Goal: Information Seeking & Learning: Understand process/instructions

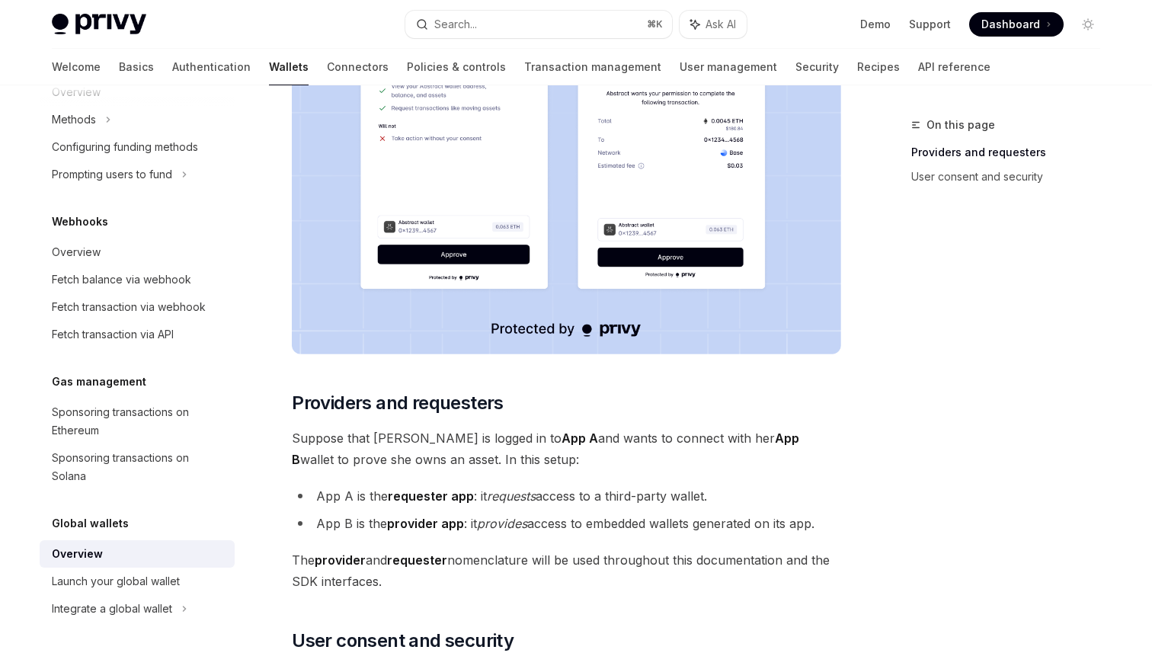
scroll to position [517, 0]
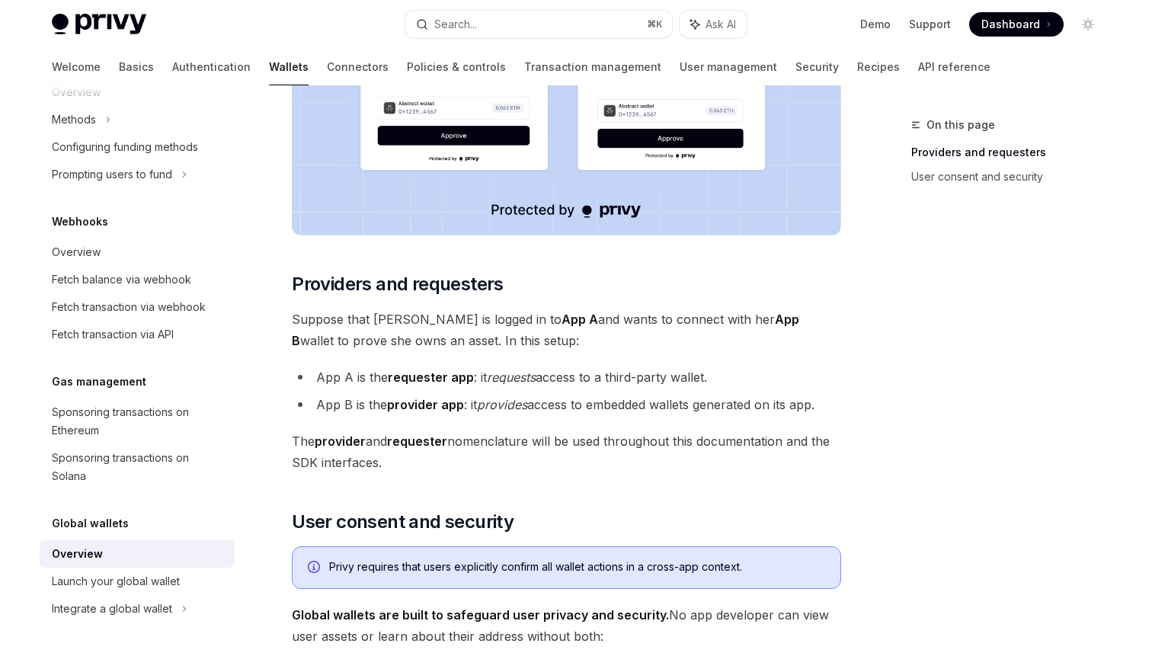
click at [514, 348] on span "Suppose that [PERSON_NAME] is logged in to App A and wants to connect with her …" at bounding box center [567, 330] width 550 height 43
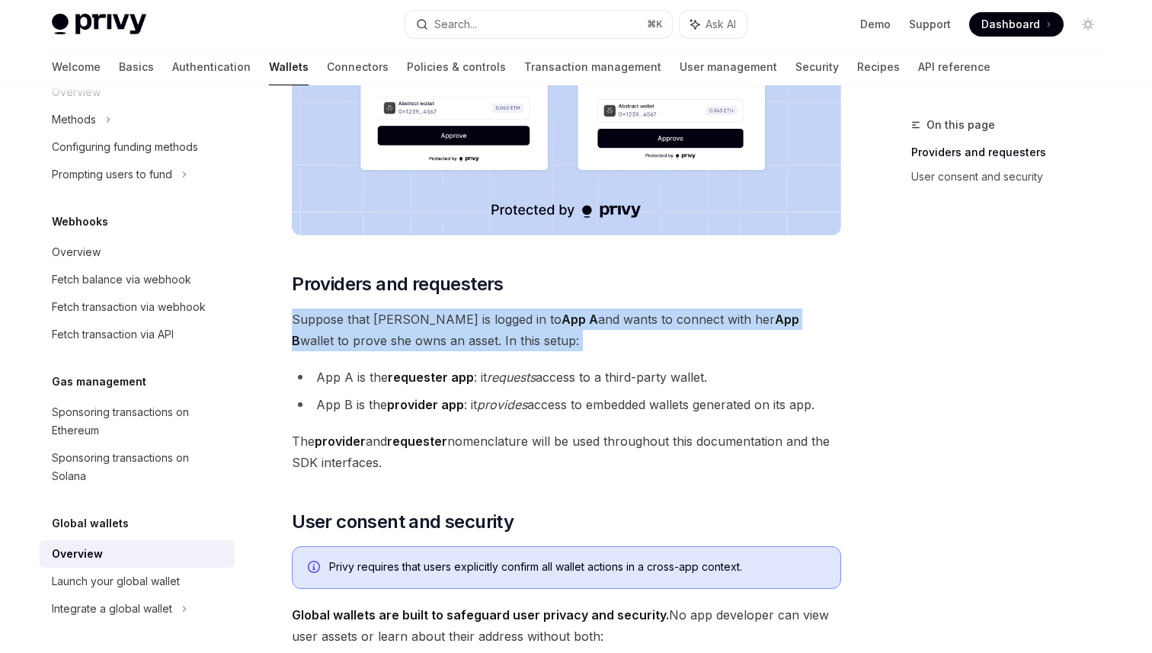
click at [514, 348] on span "Suppose that [PERSON_NAME] is logged in to App A and wants to connect with her …" at bounding box center [567, 330] width 550 height 43
click at [519, 387] on li "App A is the requester app : it requests access to a third-party wallet." at bounding box center [567, 377] width 550 height 21
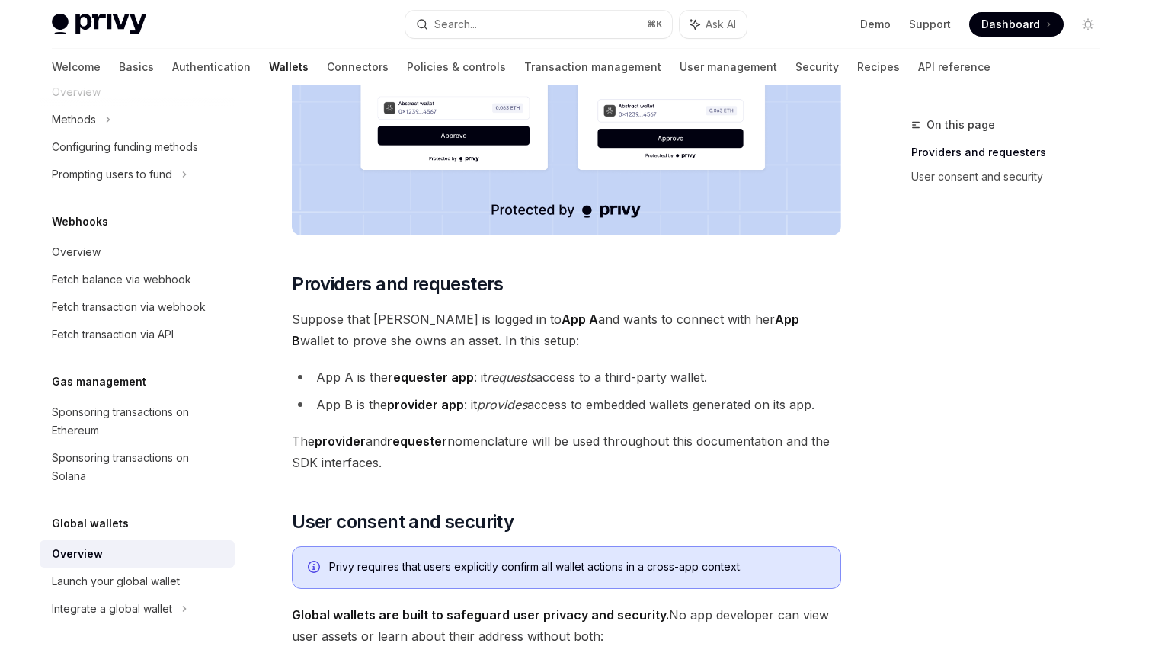
click at [519, 387] on li "App A is the requester app : it requests access to a third-party wallet." at bounding box center [567, 377] width 550 height 21
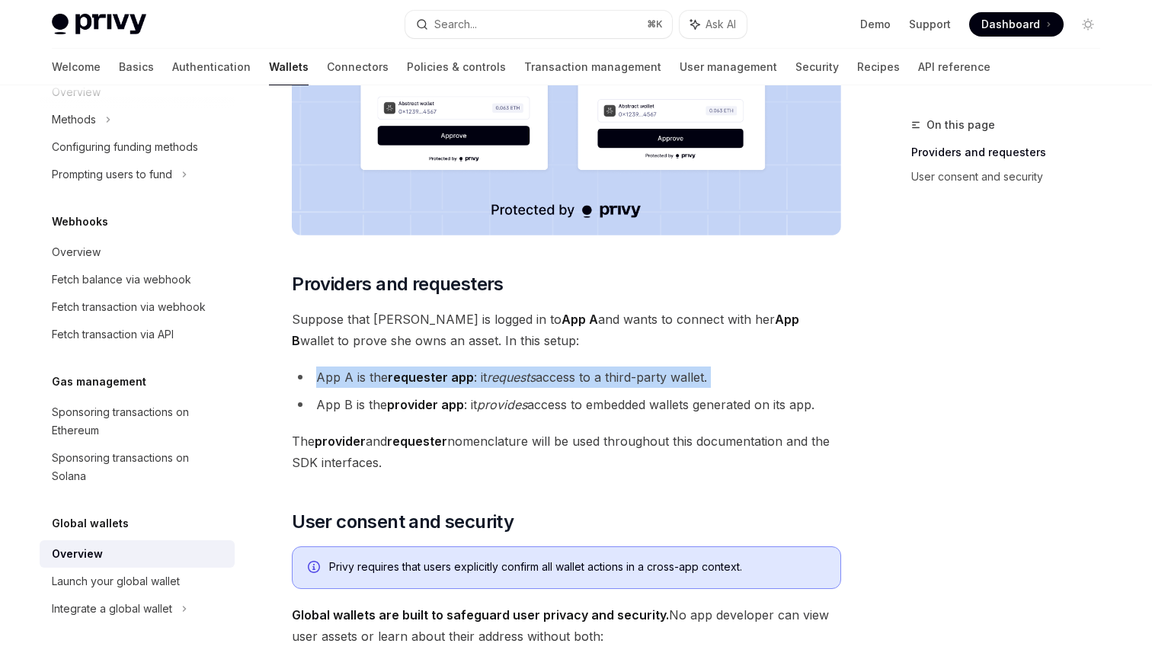
click at [521, 405] on em "provides" at bounding box center [502, 404] width 50 height 15
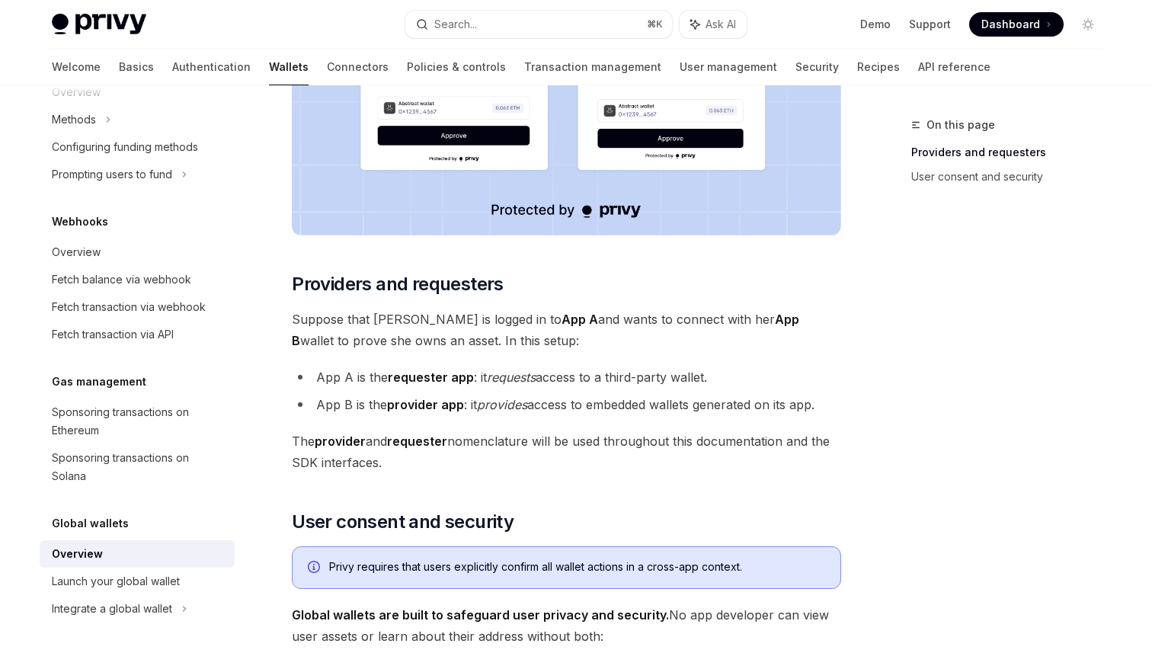
click at [521, 405] on em "provides" at bounding box center [502, 404] width 50 height 15
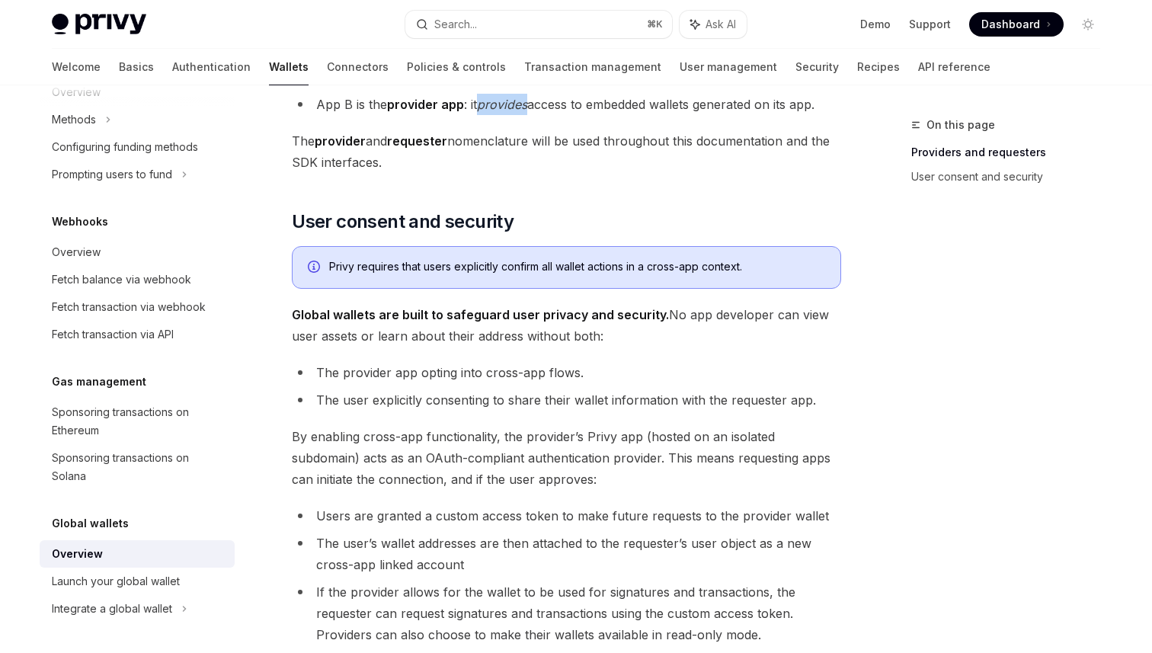
scroll to position [835, 0]
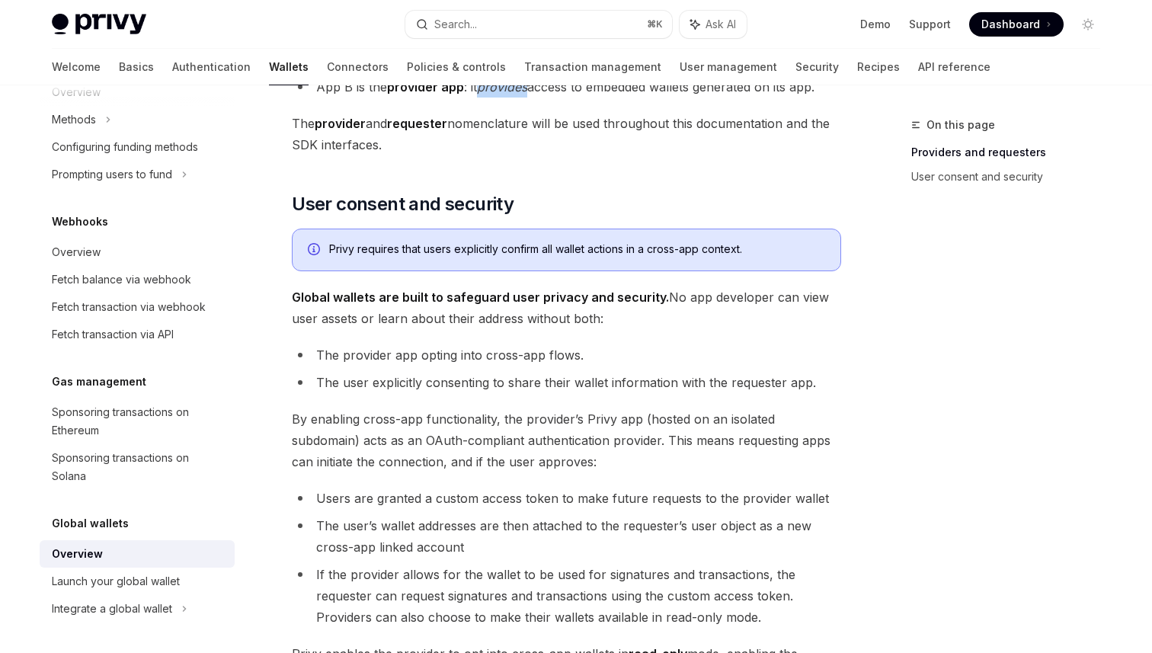
click at [540, 305] on span "Global wallets are built to safeguard user privacy and security. No app develop…" at bounding box center [567, 308] width 550 height 43
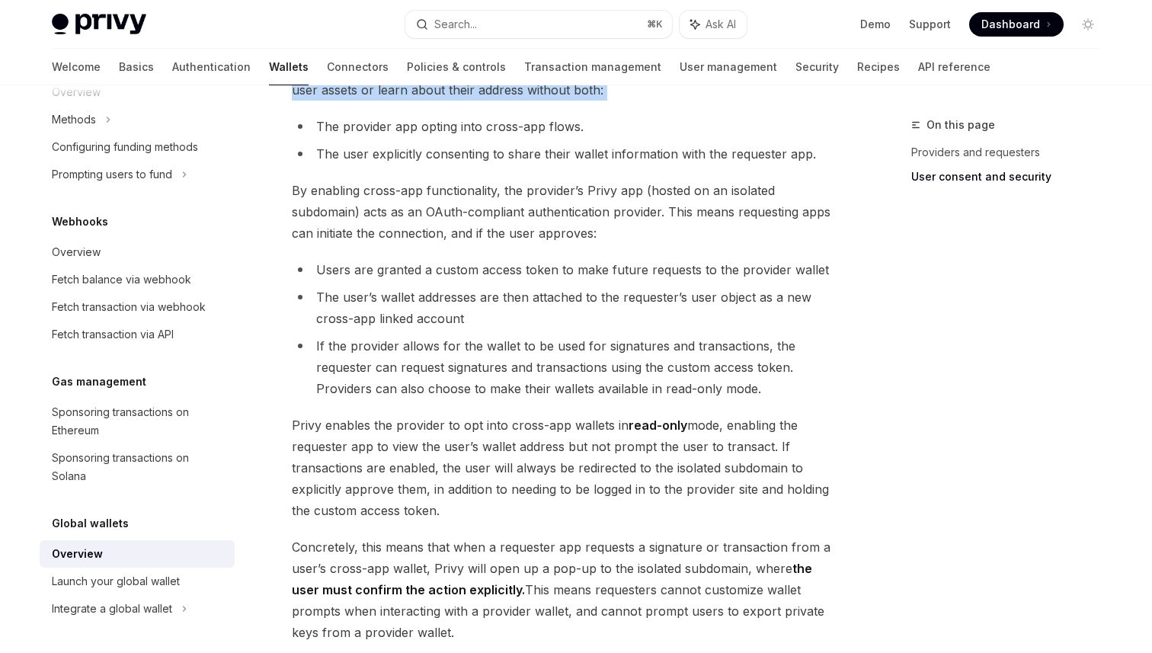
scroll to position [1065, 0]
click at [571, 363] on li "If the provider allows for the wallet to be used for signatures and transaction…" at bounding box center [567, 366] width 550 height 64
click at [1026, 25] on span "Dashboard" at bounding box center [1011, 24] width 59 height 15
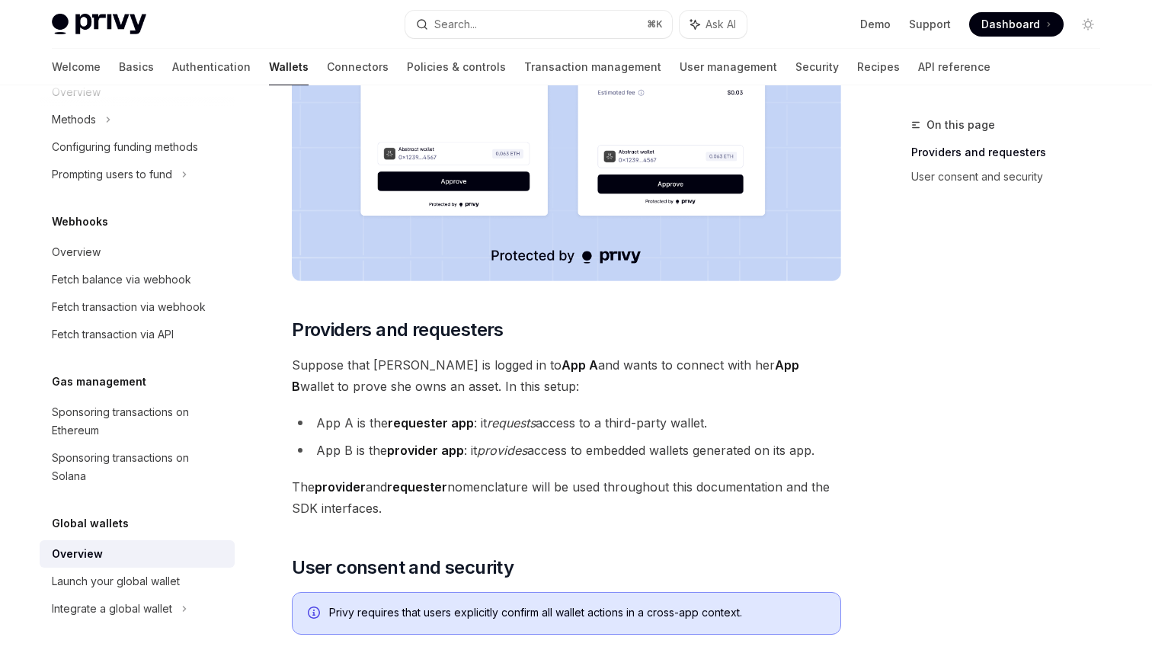
scroll to position [0, 0]
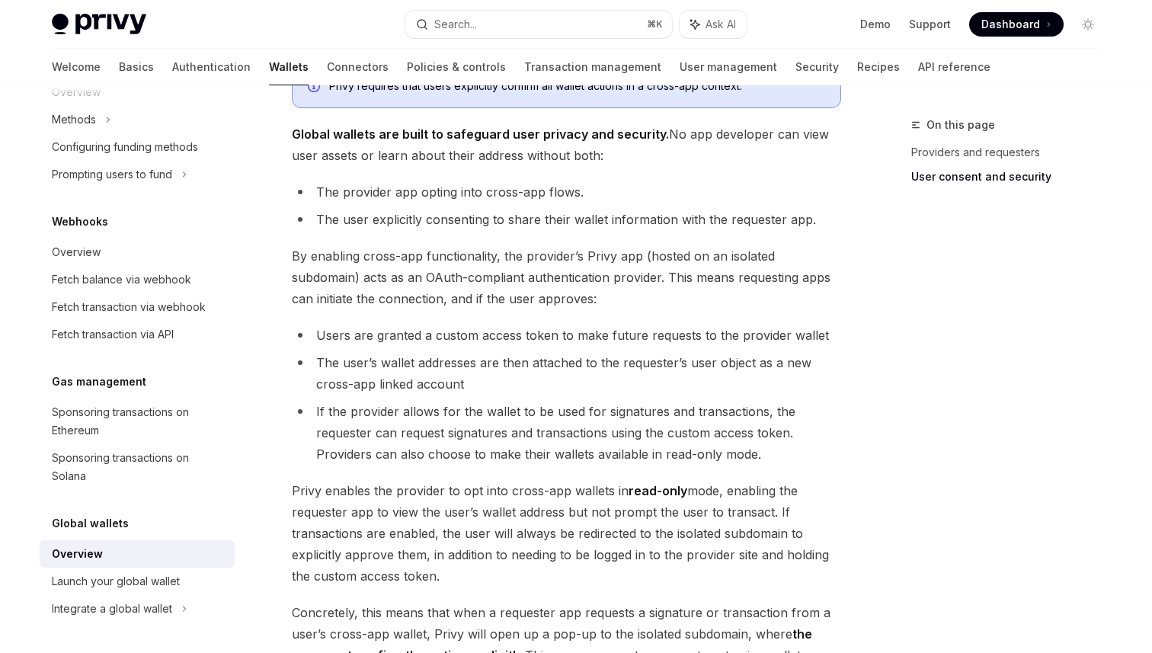
scroll to position [988, 0]
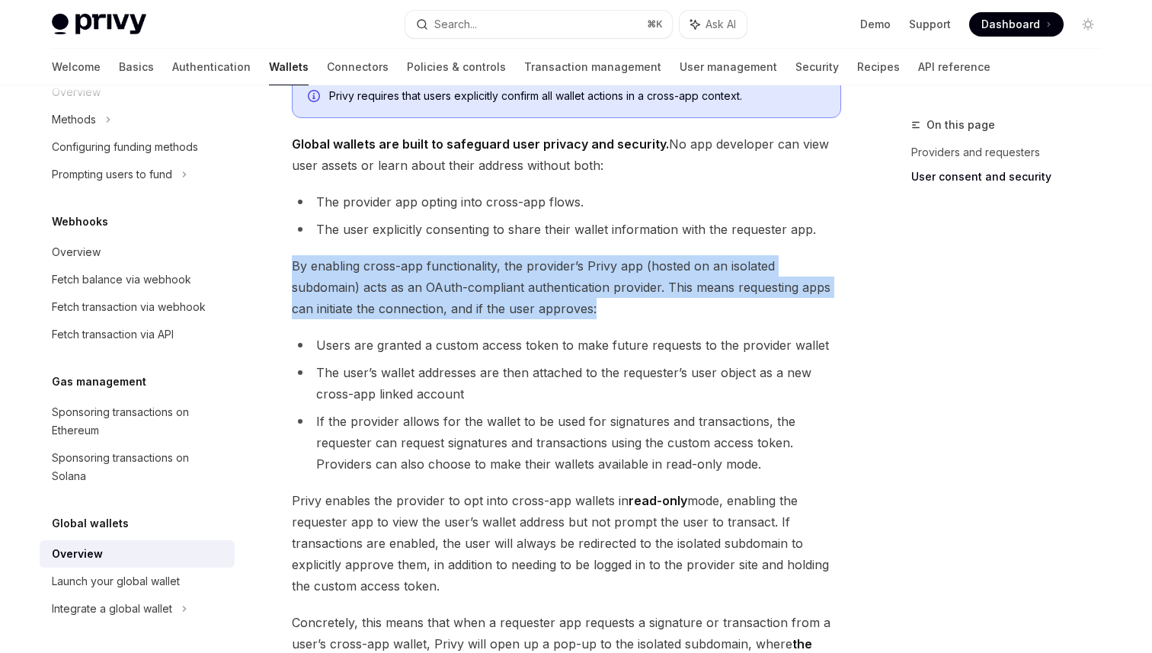
drag, startPoint x: 609, startPoint y: 310, endPoint x: 624, endPoint y: 248, distance: 63.6
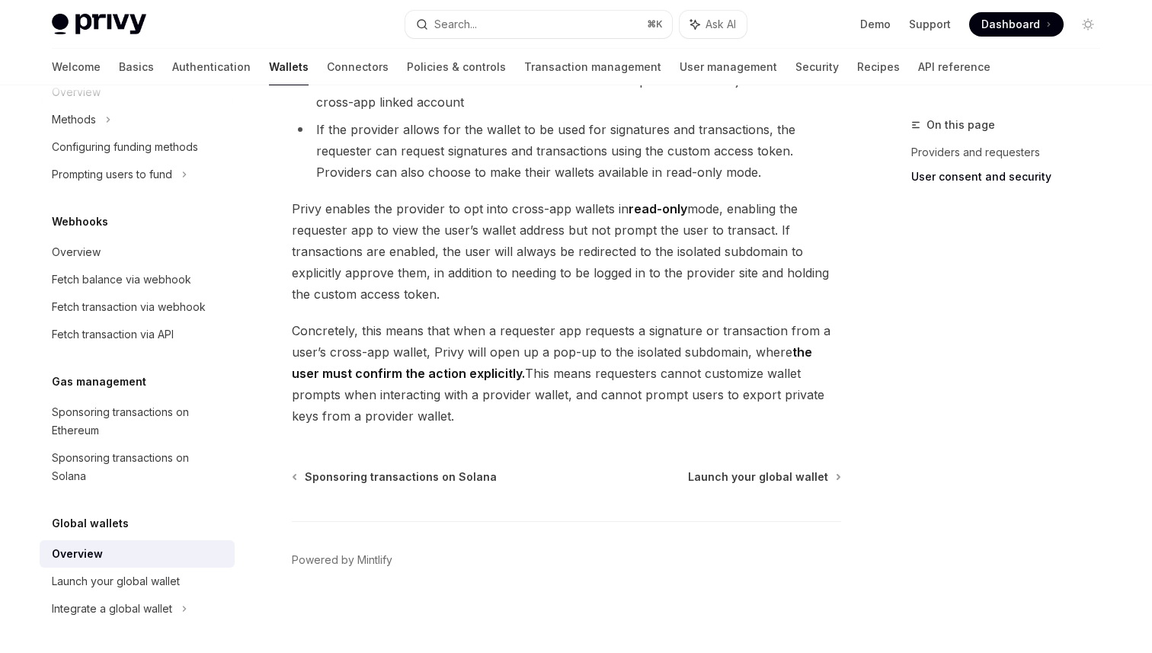
scroll to position [1242, 0]
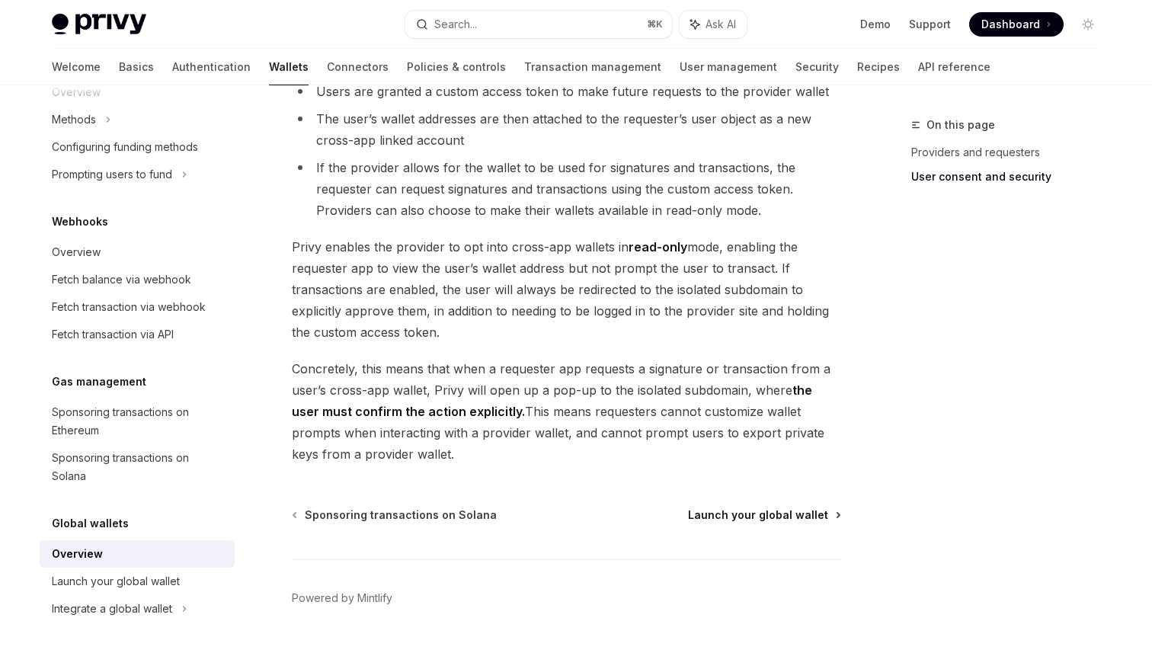
click at [771, 509] on span "Launch your global wallet" at bounding box center [758, 515] width 140 height 15
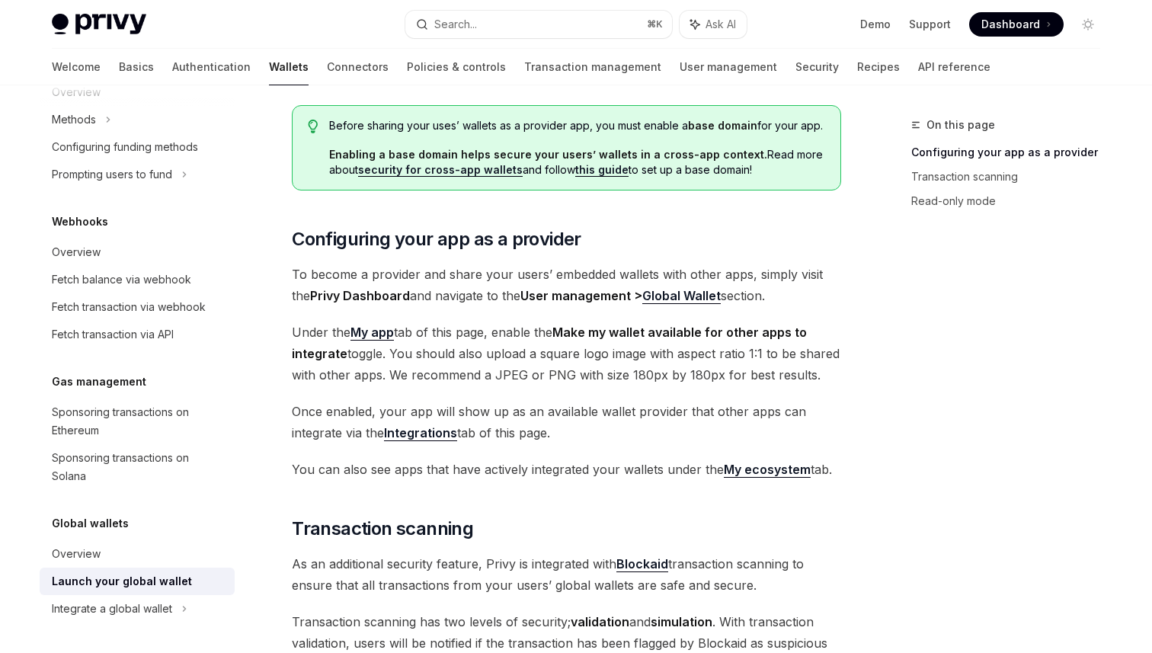
scroll to position [199, 0]
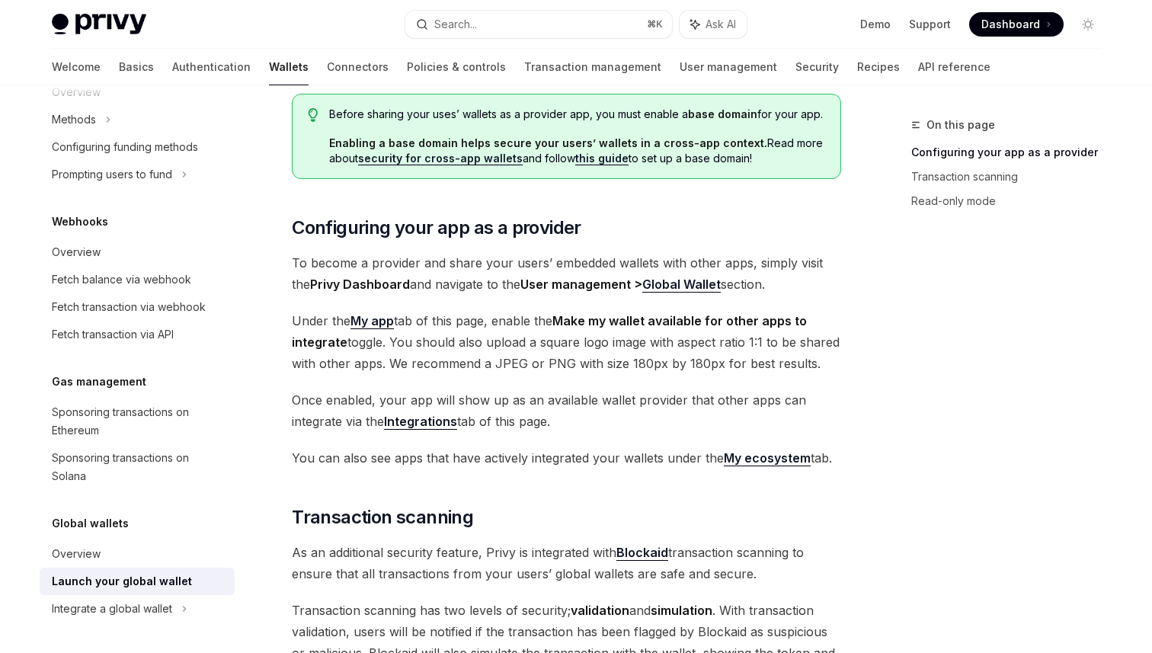
drag, startPoint x: 564, startPoint y: 428, endPoint x: 564, endPoint y: 385, distance: 42.7
click at [548, 411] on span "Once enabled, your app will show up as an available wallet provider that other …" at bounding box center [567, 410] width 550 height 43
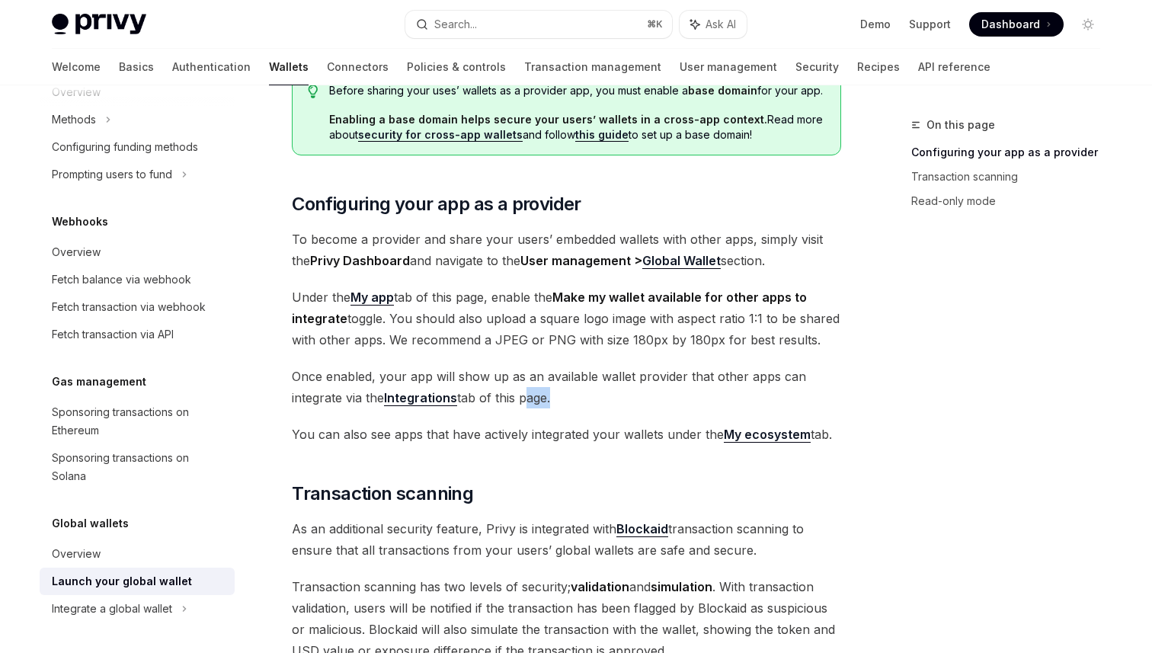
scroll to position [237, 0]
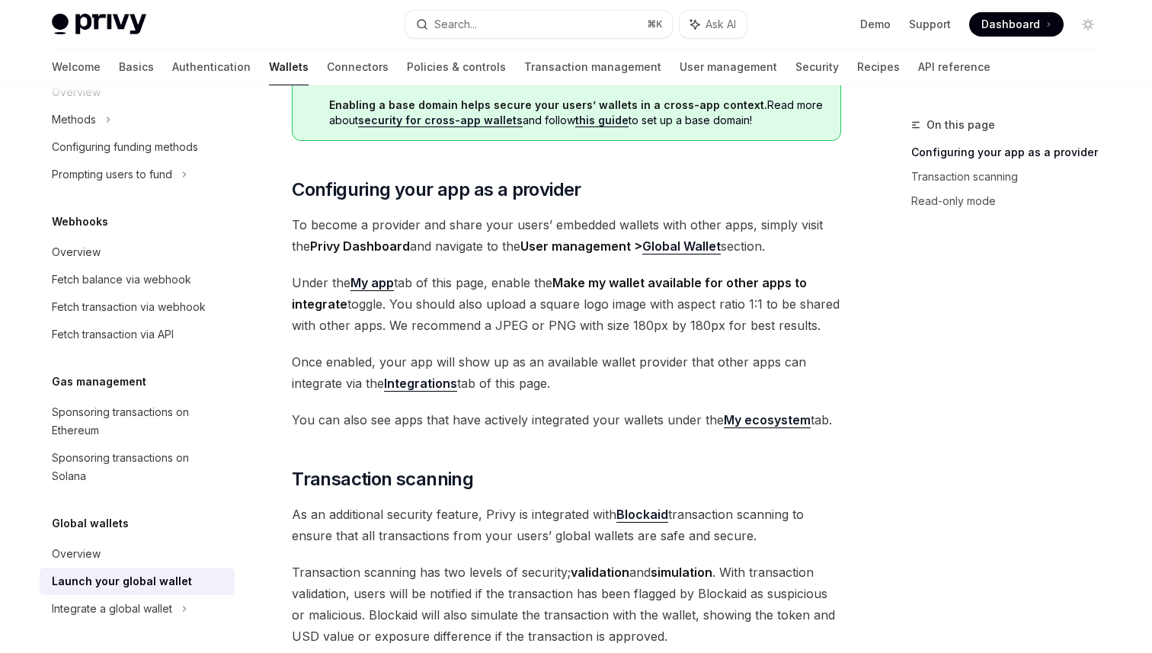
click at [576, 410] on span "You can also see apps that have actively integrated your wallets under the My e…" at bounding box center [567, 419] width 550 height 21
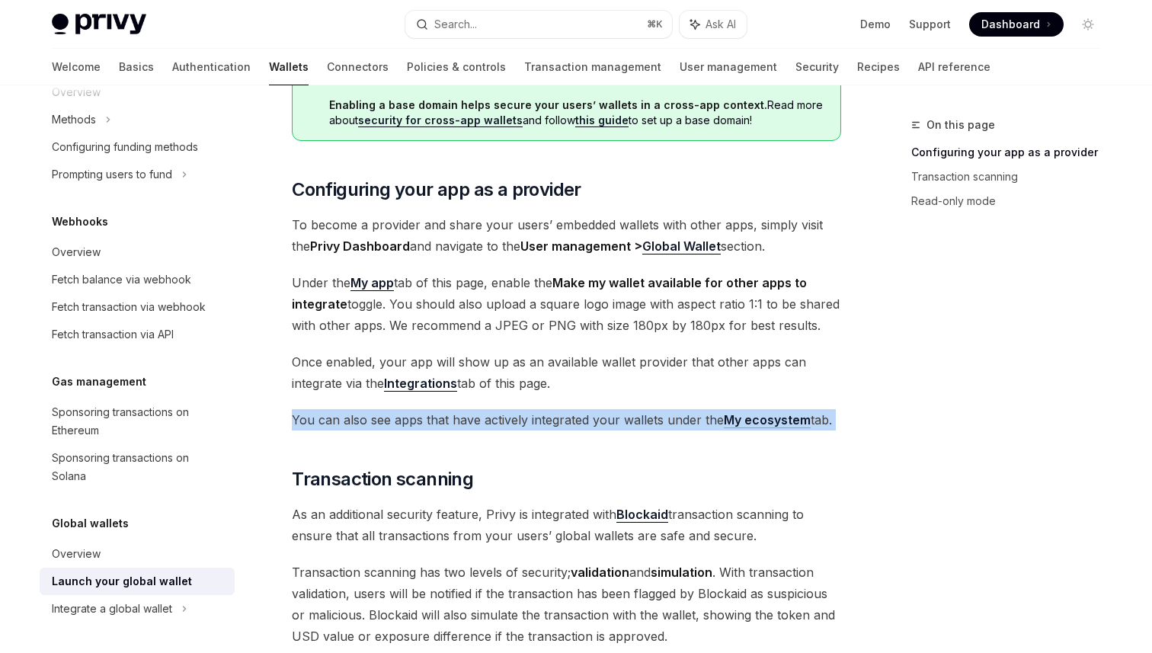
click at [576, 410] on span "You can also see apps that have actively integrated your wallets under the My e…" at bounding box center [567, 419] width 550 height 21
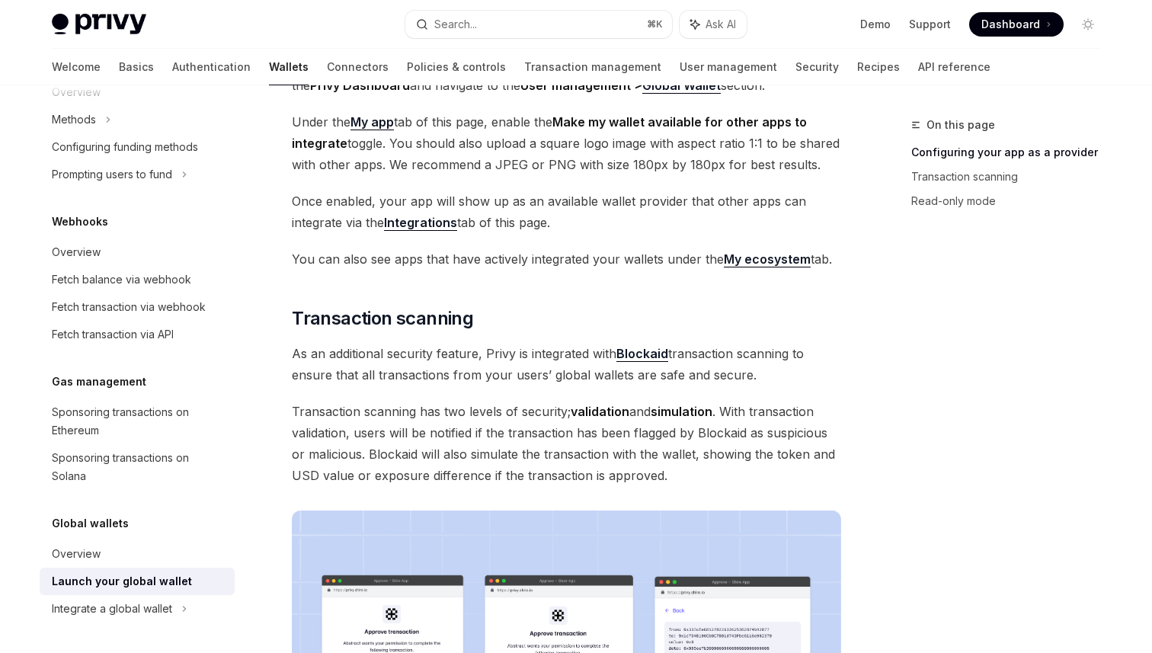
scroll to position [403, 0]
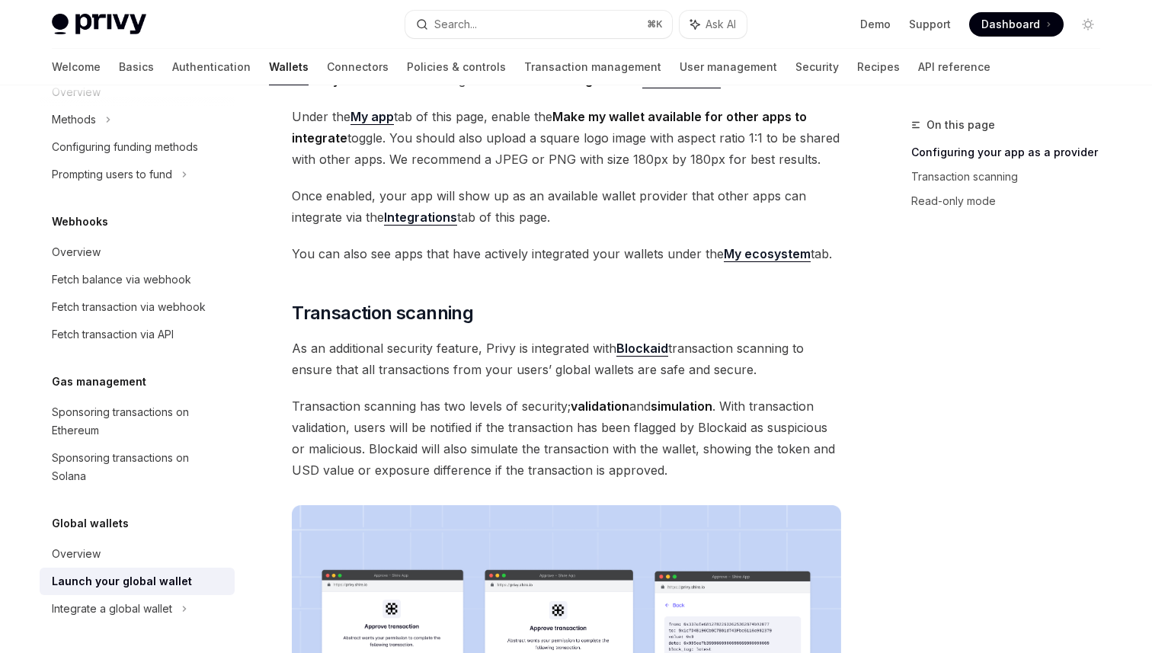
click at [431, 348] on span "As an additional security feature, Privy is integrated with Blockaid transactio…" at bounding box center [567, 359] width 550 height 43
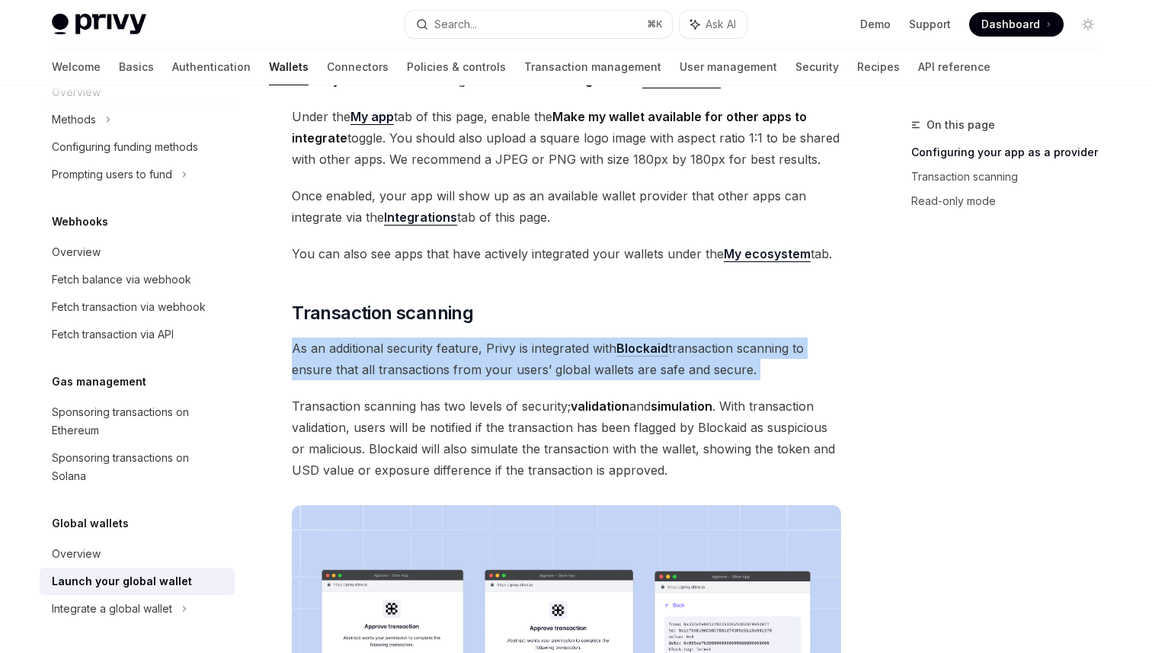
click at [431, 348] on span "As an additional security feature, Privy is integrated with Blockaid transactio…" at bounding box center [567, 359] width 550 height 43
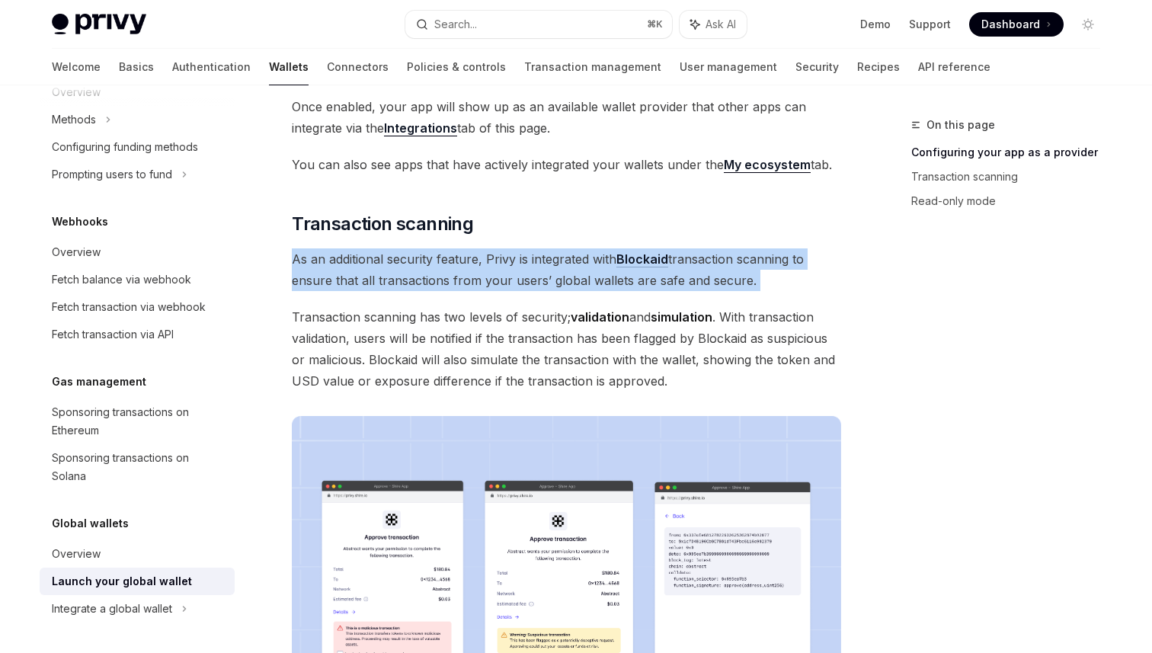
scroll to position [497, 0]
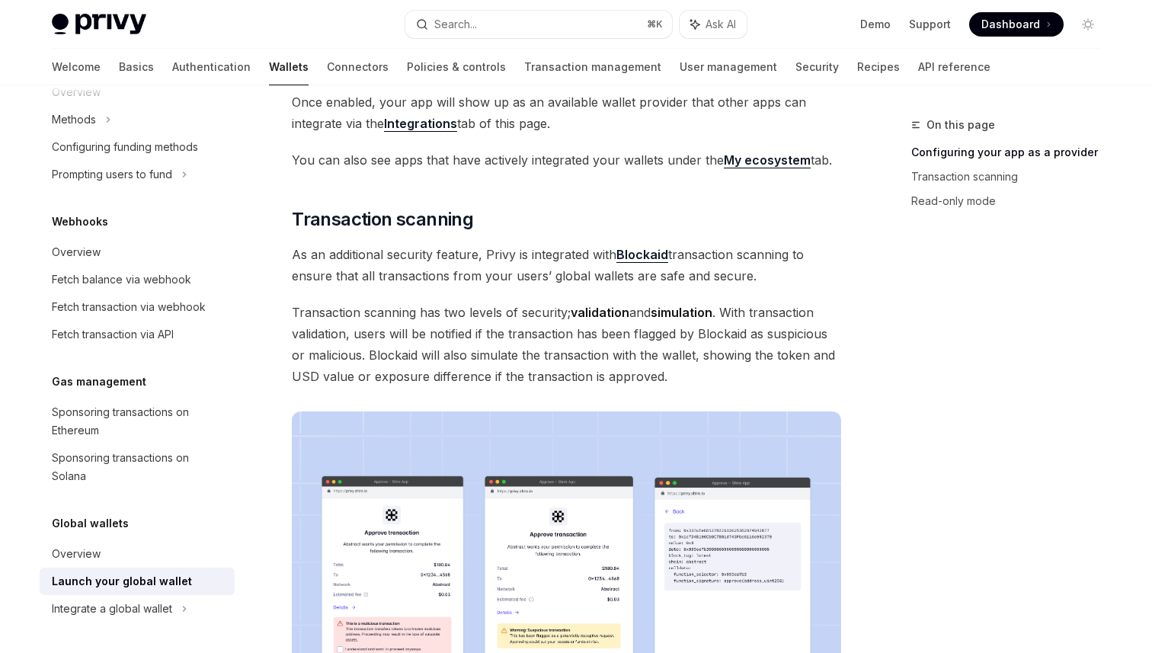
click at [439, 328] on span "Transaction scanning has two levels of security; validation and simulation . Wi…" at bounding box center [567, 344] width 550 height 85
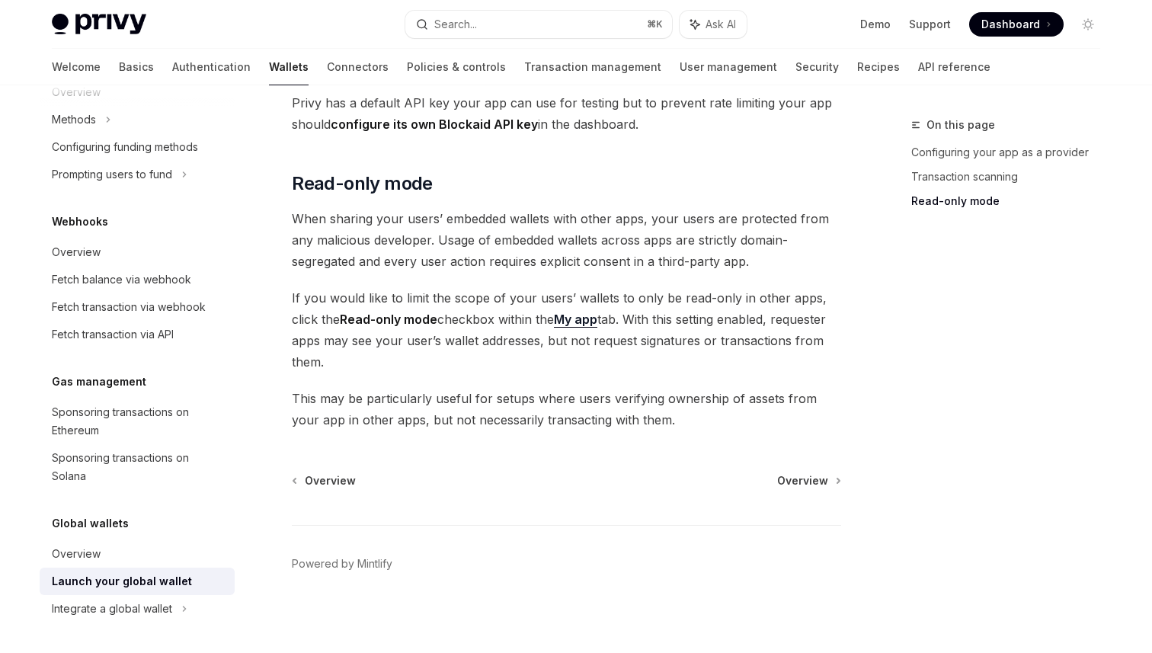
scroll to position [1294, 0]
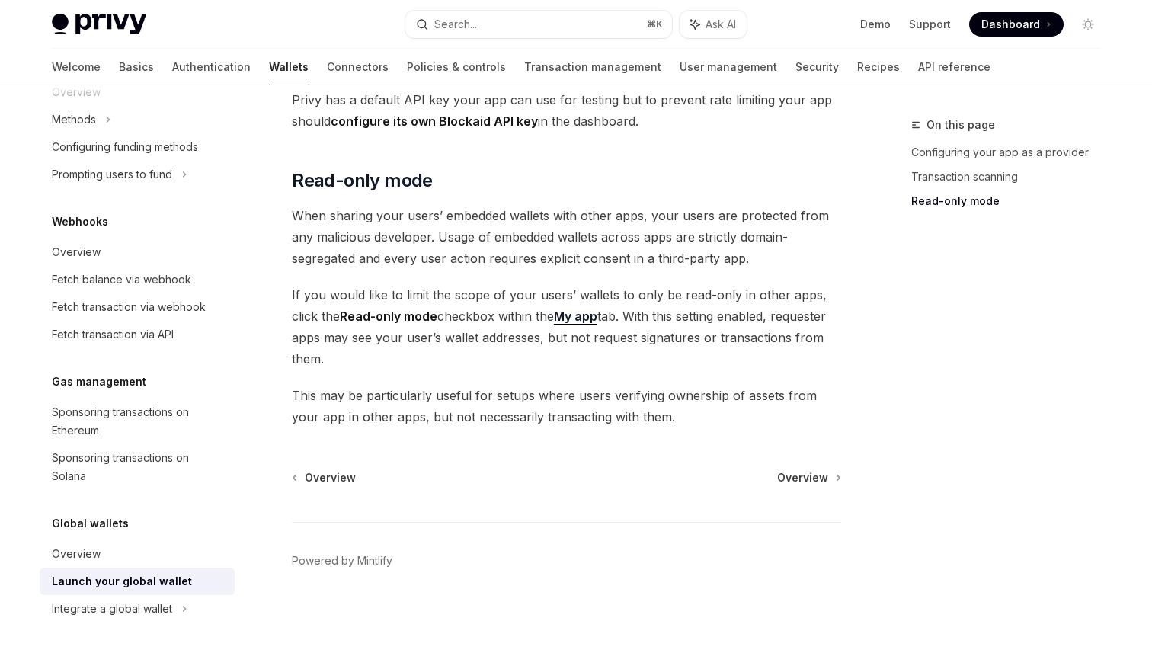
click at [802, 478] on span "Overview" at bounding box center [802, 477] width 51 height 15
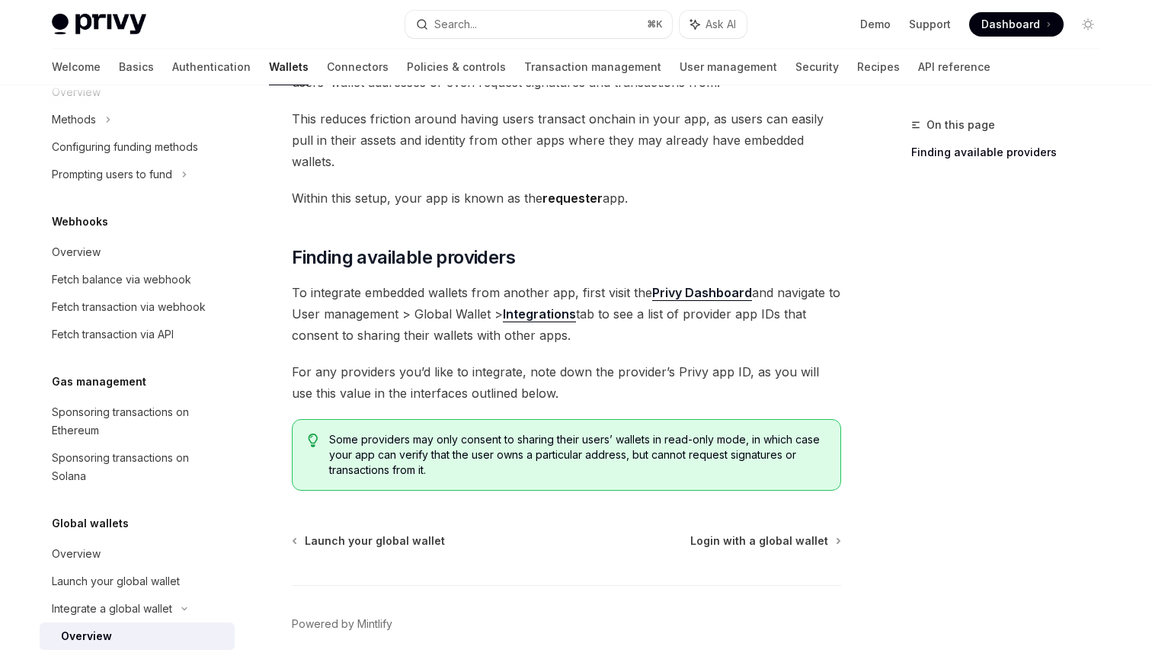
scroll to position [149, 0]
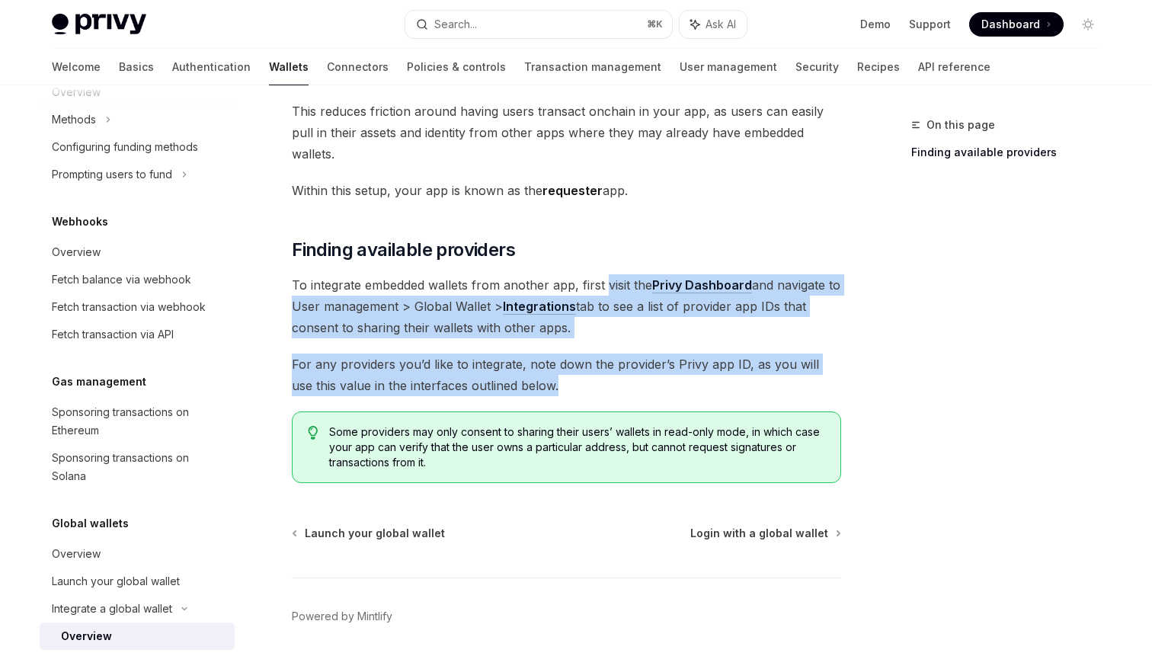
drag, startPoint x: 589, startPoint y: 356, endPoint x: 609, endPoint y: 264, distance: 93.6
click at [609, 264] on div "Privy allows you to easily integrate embedded wallets from other apps, to verif…" at bounding box center [567, 263] width 550 height 441
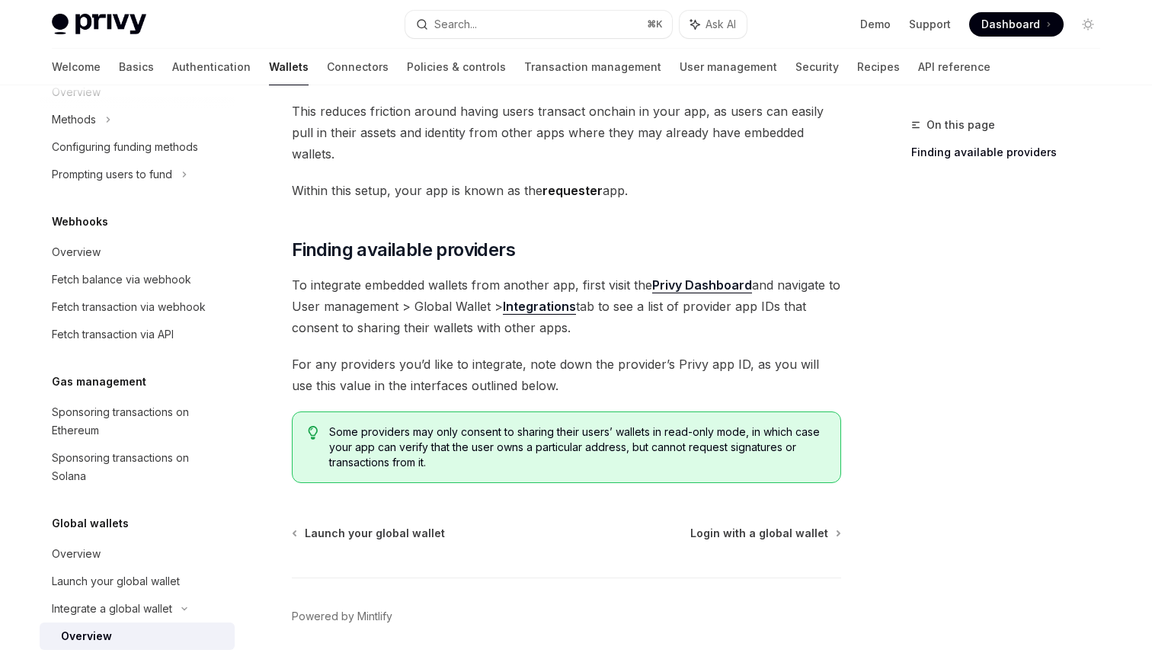
click at [591, 359] on span "For any providers you’d like to integrate, note down the provider’s Privy app I…" at bounding box center [567, 375] width 550 height 43
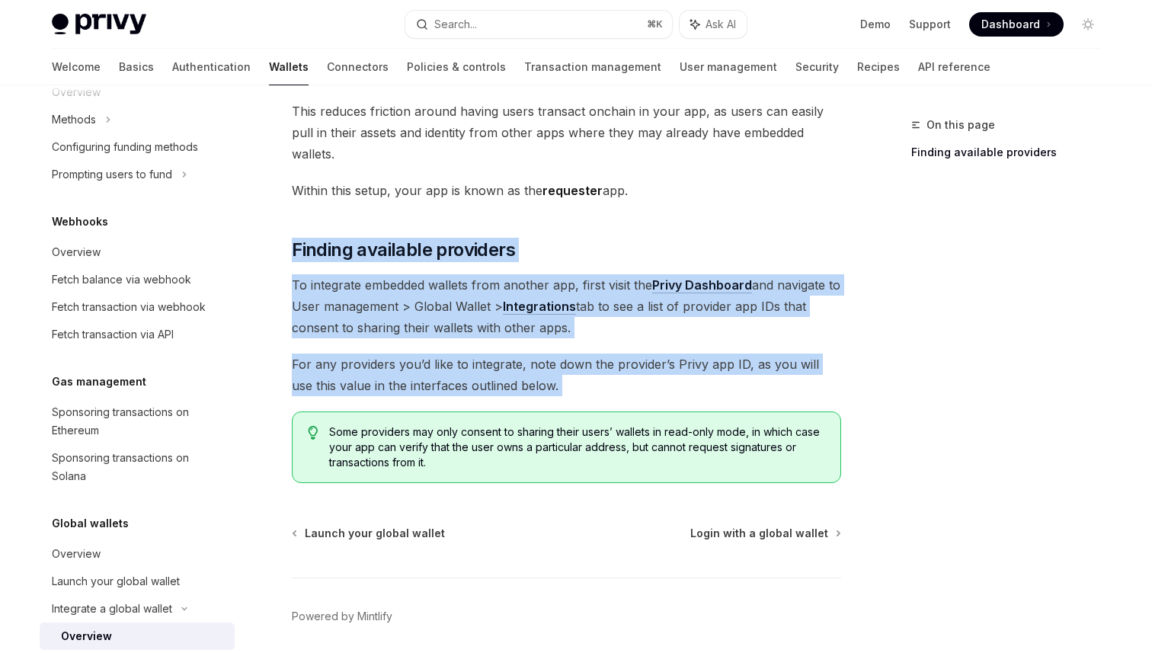
drag, startPoint x: 588, startPoint y: 380, endPoint x: 602, endPoint y: 194, distance: 186.5
click at [602, 194] on div "Privy allows you to easily integrate embedded wallets from other apps, to verif…" at bounding box center [567, 263] width 550 height 441
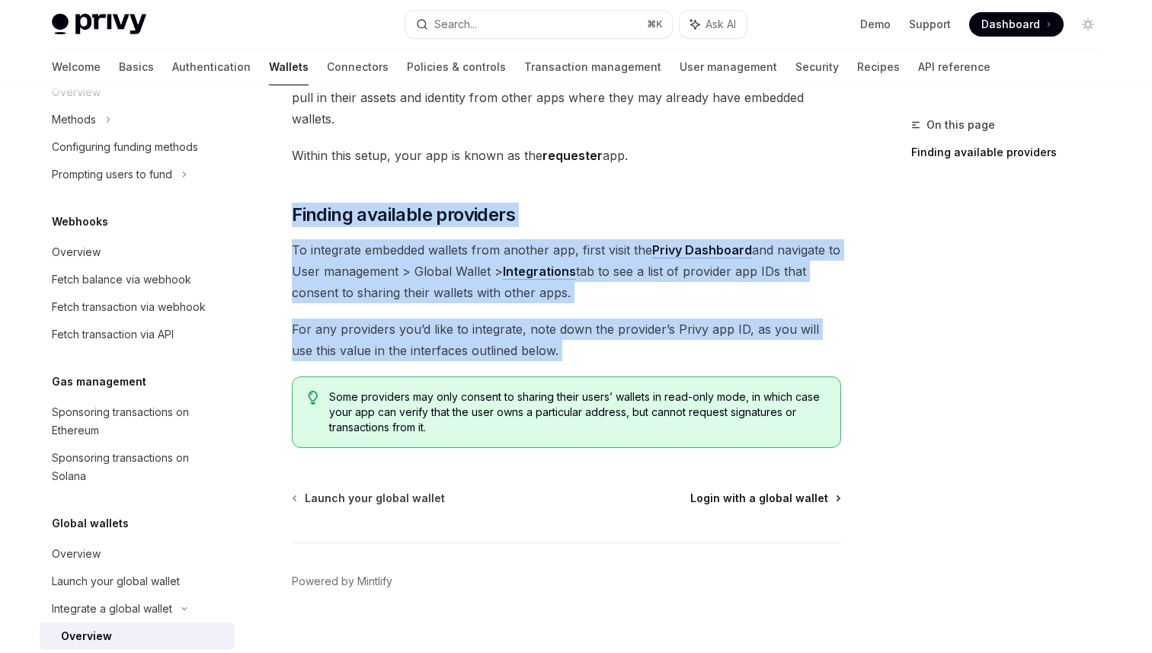
click at [751, 491] on span "Login with a global wallet" at bounding box center [760, 498] width 138 height 15
type textarea "*"
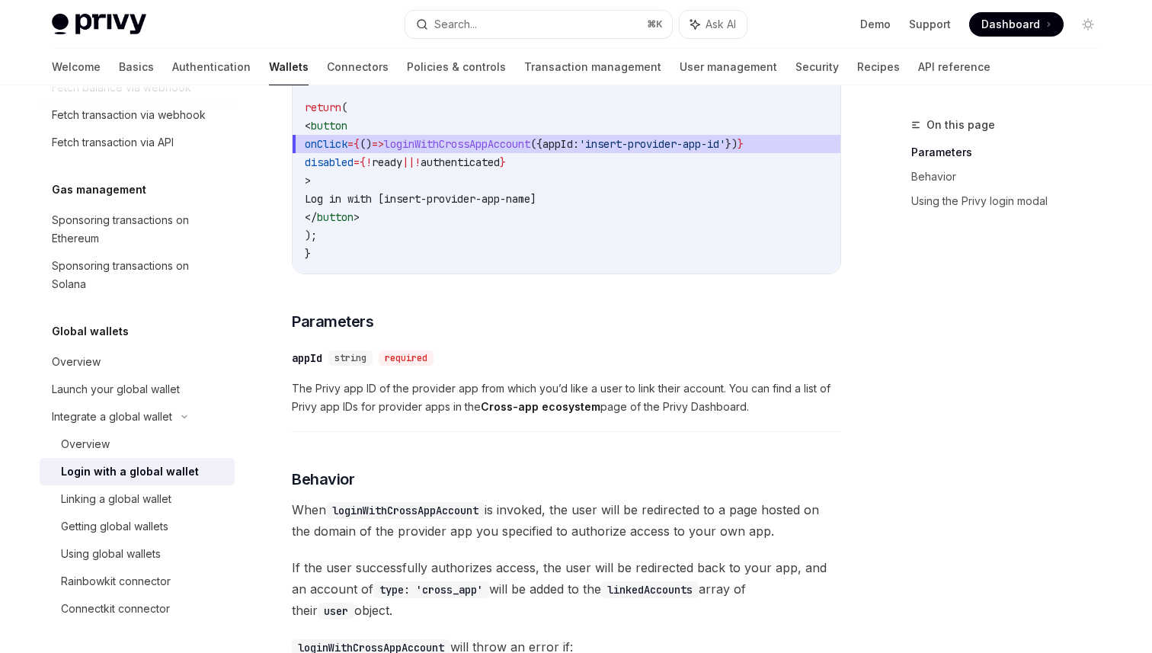
scroll to position [312, 0]
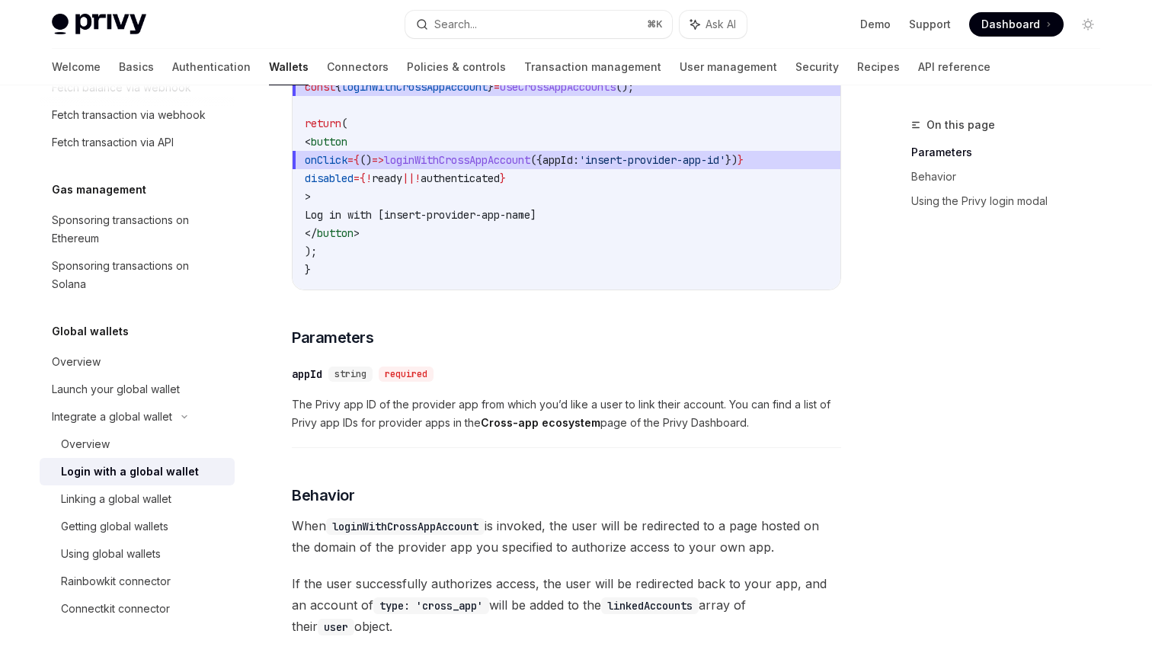
click at [380, 432] on span "The Privy app ID of the provider app from which you’d like a user to link their…" at bounding box center [567, 414] width 550 height 37
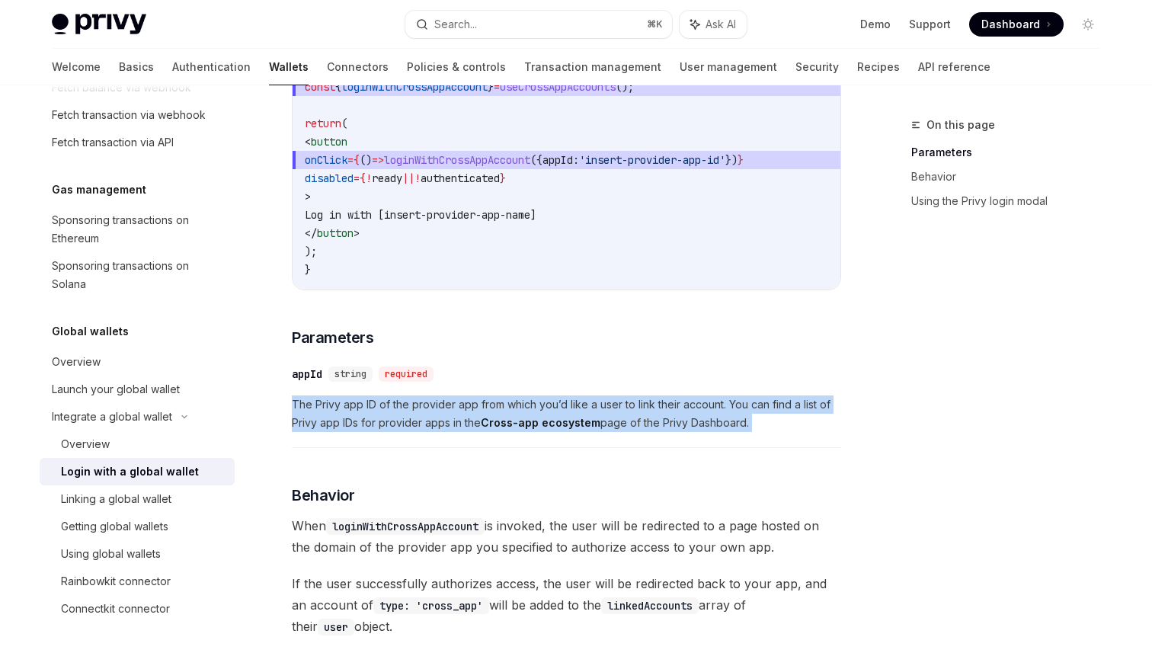
click at [380, 432] on span "The Privy app ID of the provider app from which you’d like a user to link their…" at bounding box center [567, 414] width 550 height 37
click at [534, 429] on strong "Cross-app ecosystem" at bounding box center [541, 422] width 120 height 13
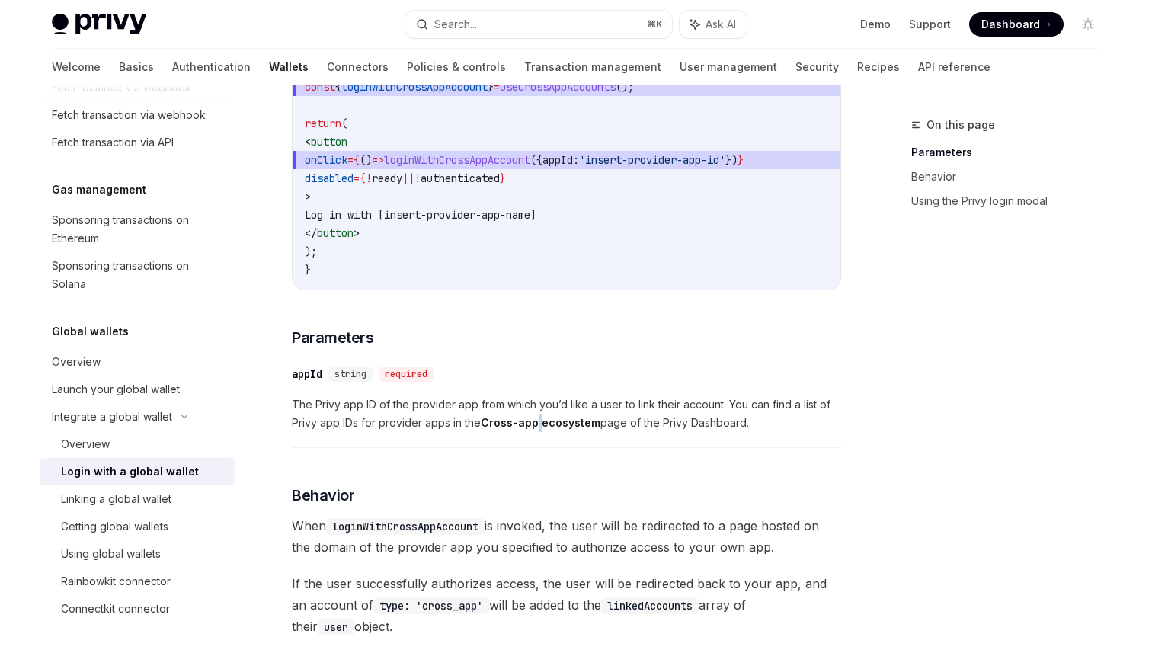
click at [534, 429] on strong "Cross-app ecosystem" at bounding box center [541, 422] width 120 height 13
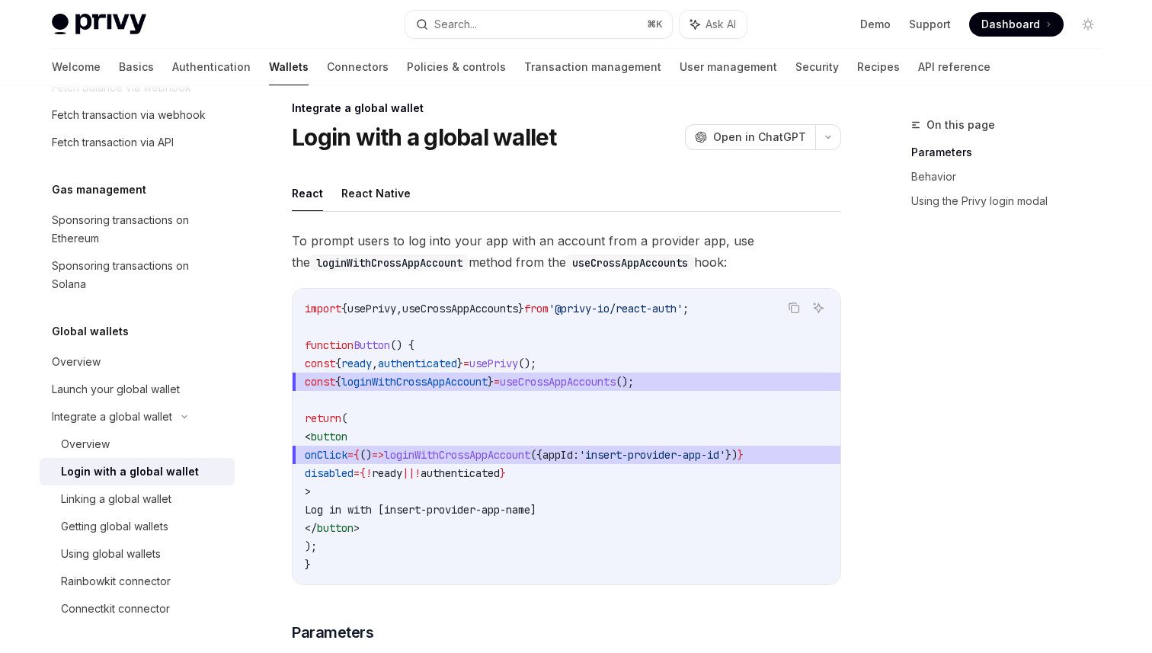
scroll to position [29, 0]
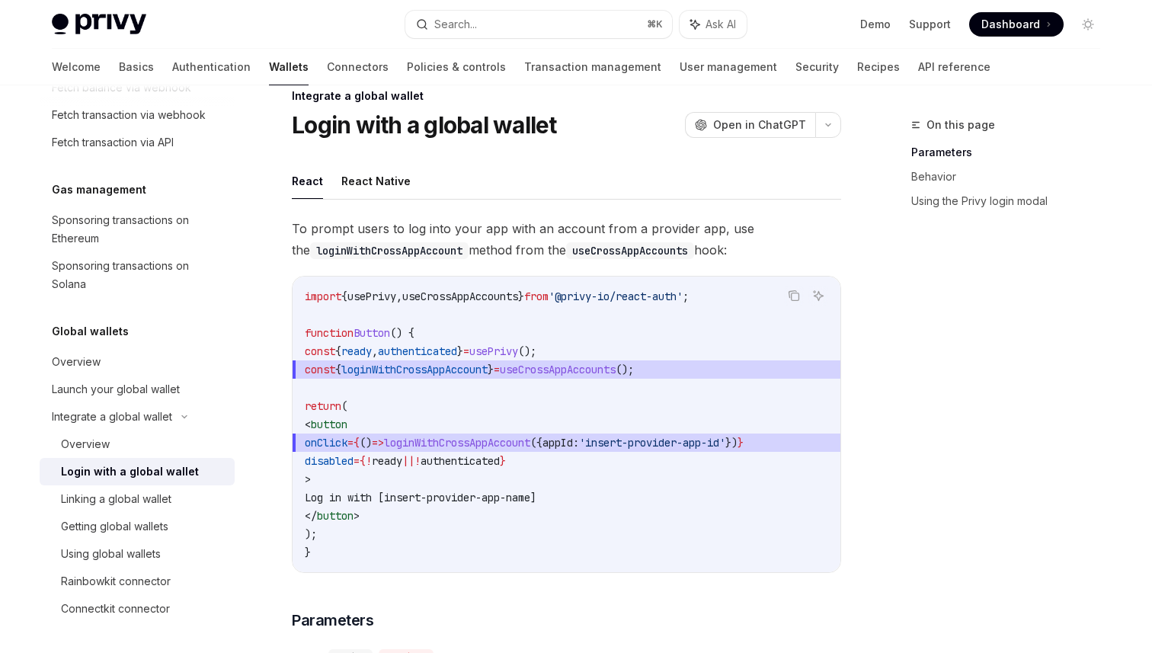
click at [956, 478] on div "On this page Parameters Behavior Using the Privy login modal" at bounding box center [997, 384] width 232 height 537
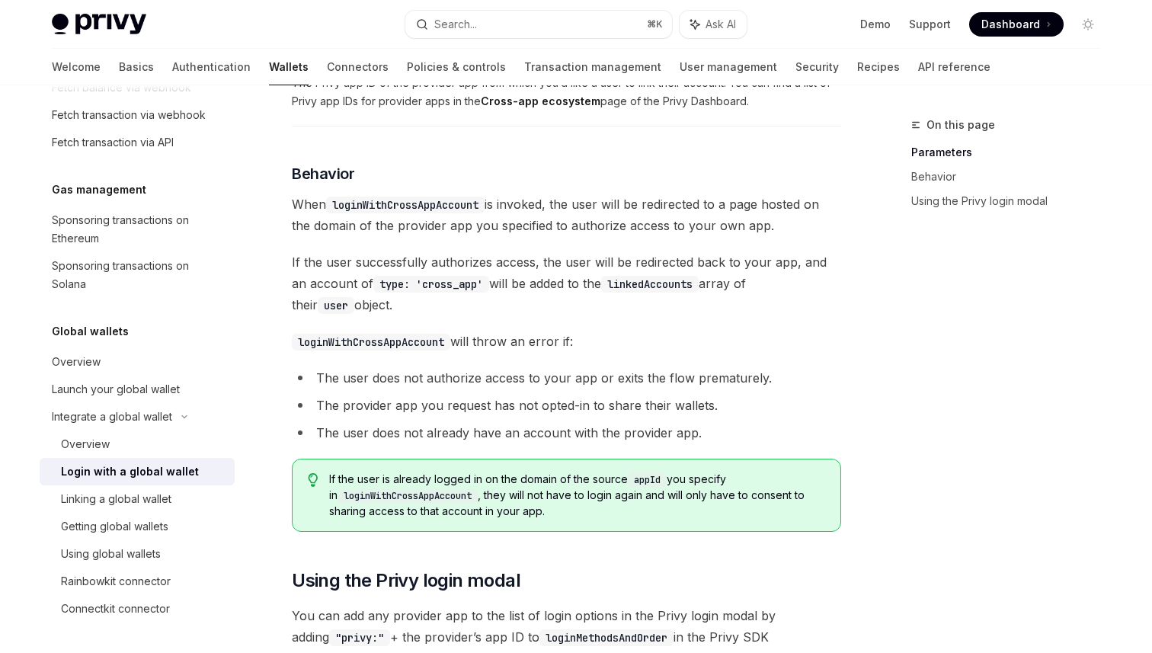
scroll to position [642, 0]
